Goal: Transaction & Acquisition: Purchase product/service

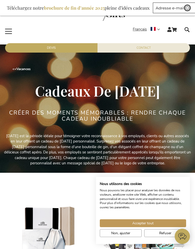
click at [186, 8] on img "Close" at bounding box center [187, 7] width 3 height 3
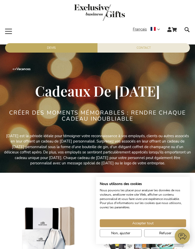
click at [189, 6] on link "store logo" at bounding box center [99, 13] width 191 height 18
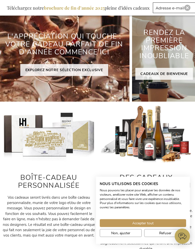
scroll to position [77, 0]
click at [189, 6] on img "Close" at bounding box center [187, 7] width 3 height 3
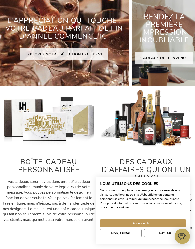
click at [169, 225] on button "Accepter tout" at bounding box center [143, 223] width 86 height 8
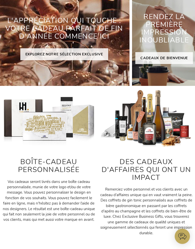
click at [189, 6] on div "RENDEZ LA PREMIÈRE IMPRESSION INOUBLIABLE CADEAUX DE BIENVENUE" at bounding box center [164, 36] width 64 height 99
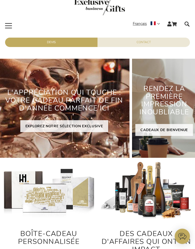
scroll to position [0, 0]
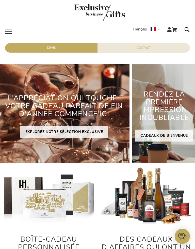
click at [192, 6] on link "store logo" at bounding box center [99, 13] width 191 height 18
